Goal: Register for event/course

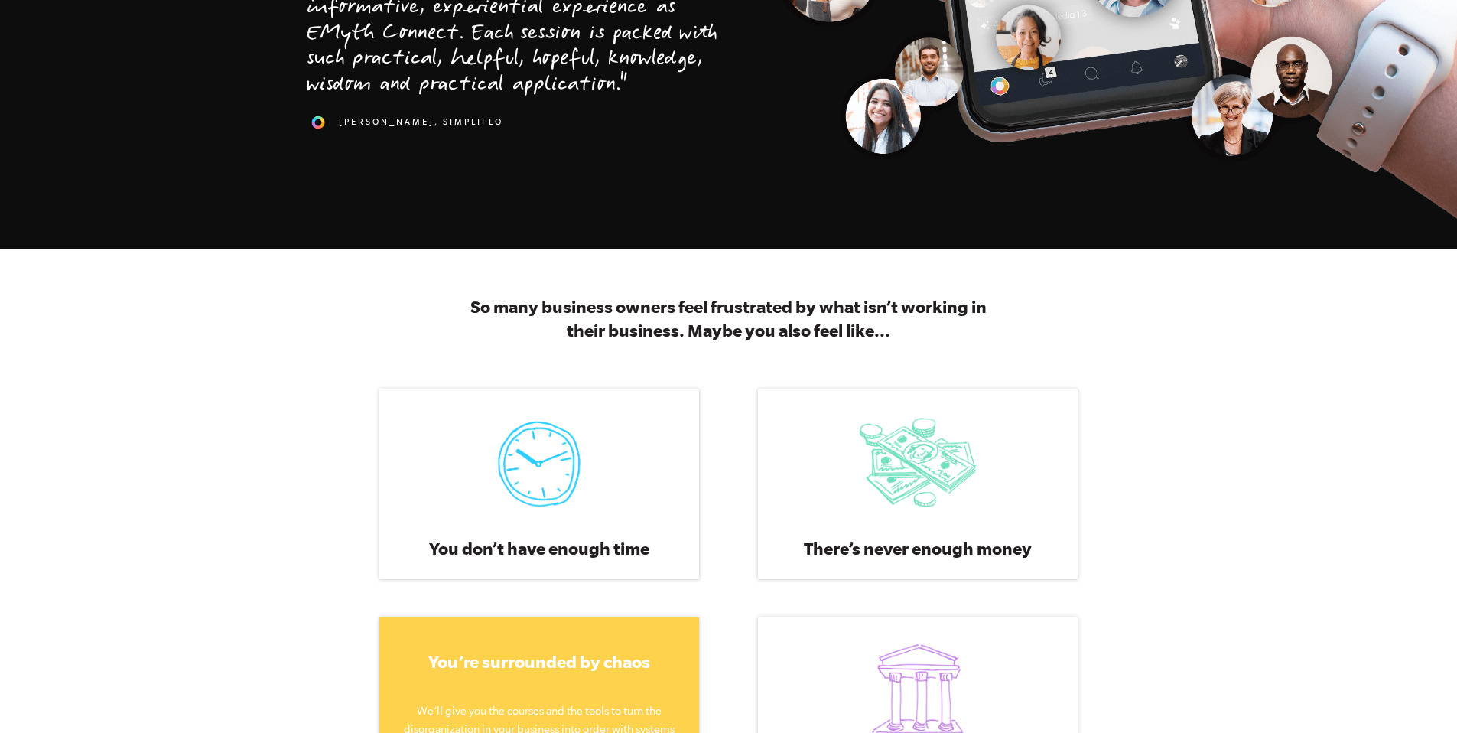
scroll to position [792, 0]
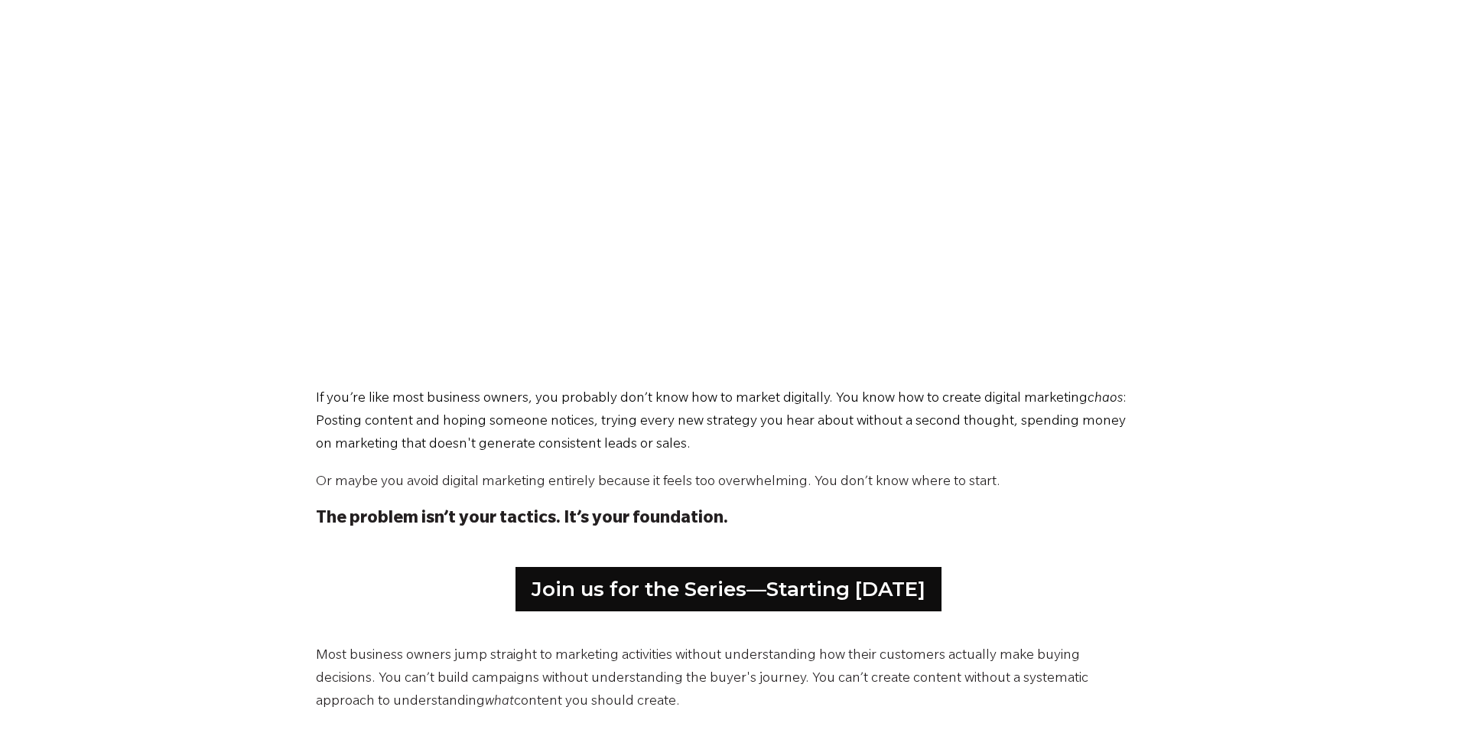
scroll to position [701, 0]
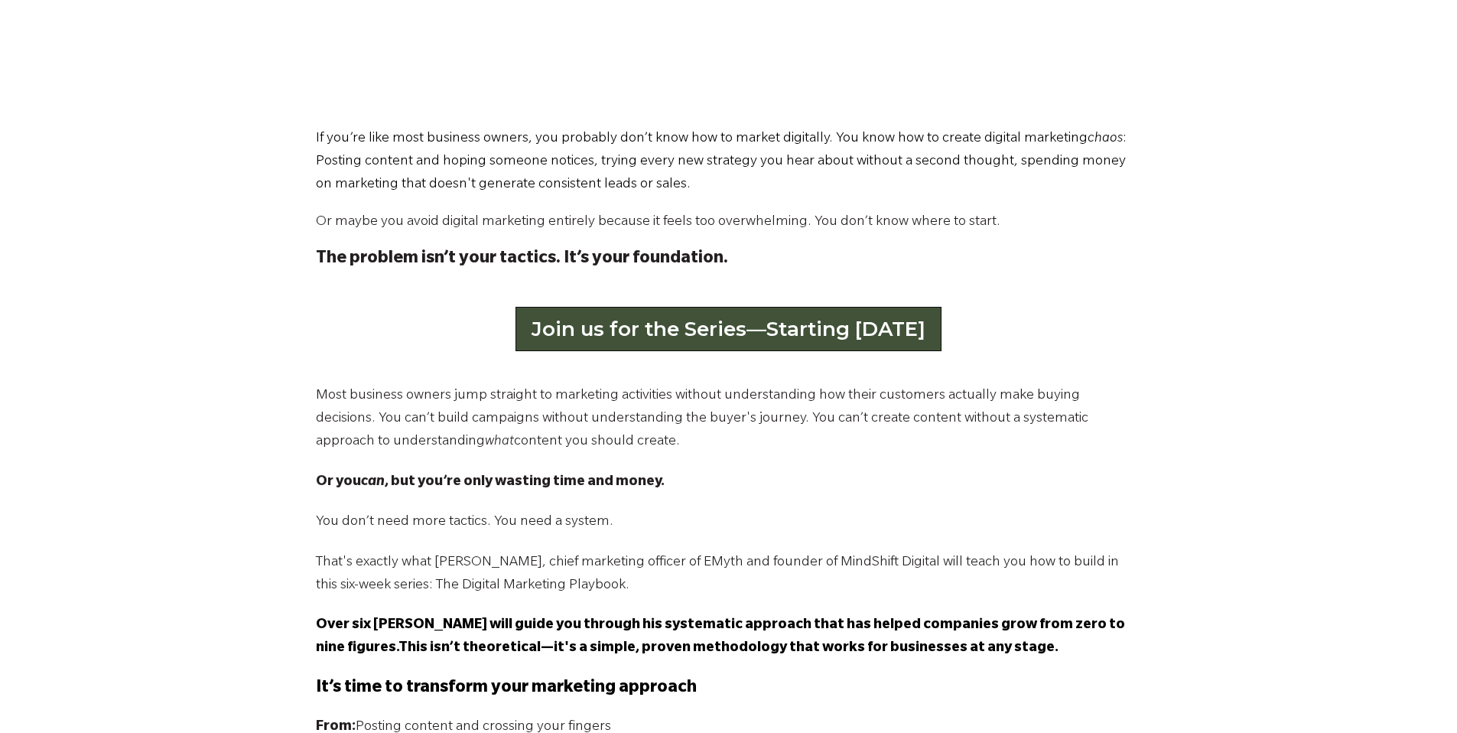
click at [676, 330] on link "Join us for the Series—Starting [DATE]" at bounding box center [728, 329] width 426 height 44
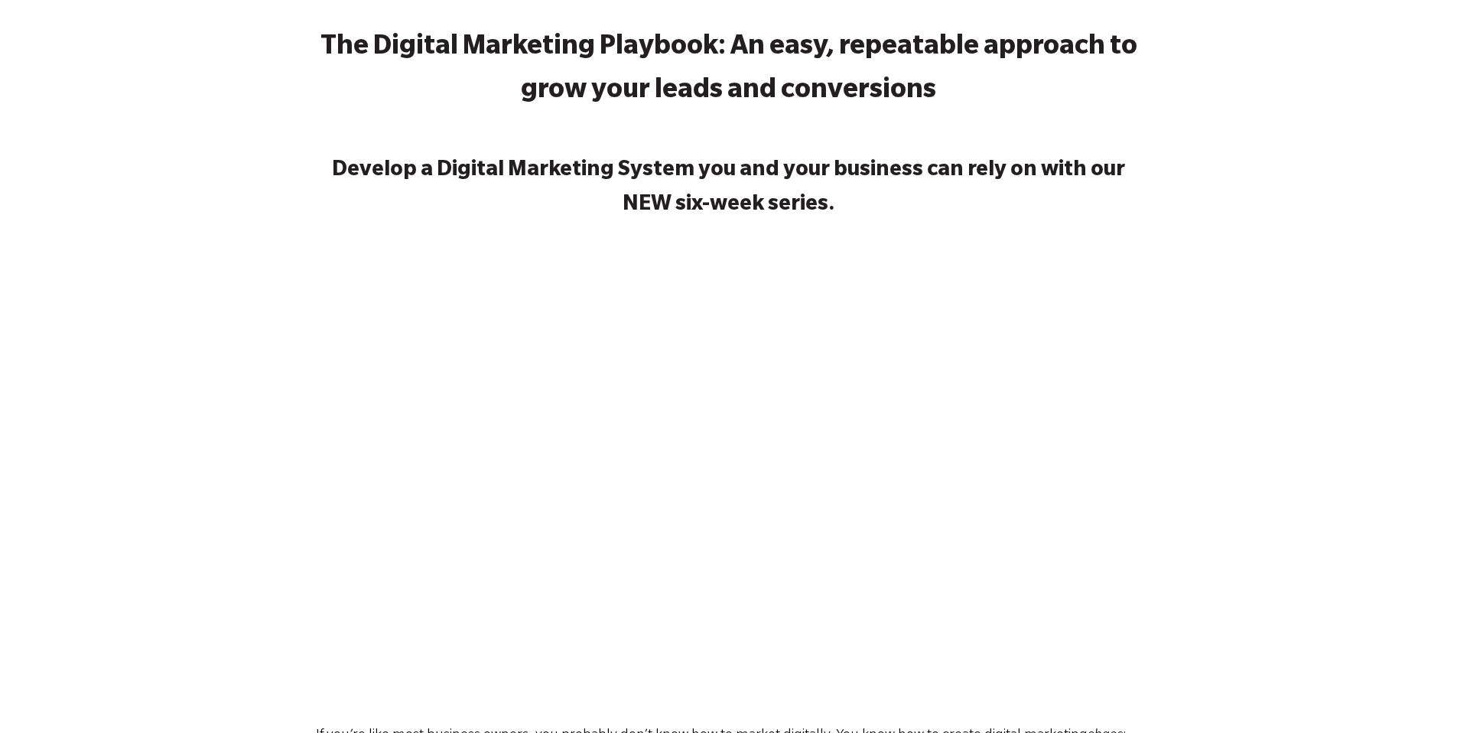
scroll to position [0, 0]
